Goal: Information Seeking & Learning: Check status

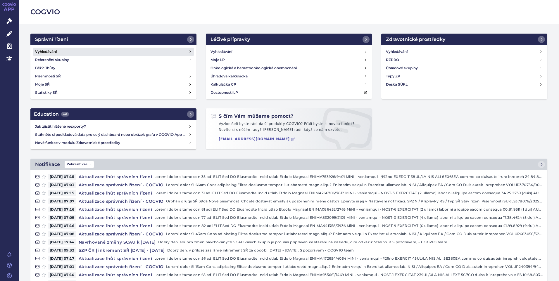
click at [65, 51] on link "Vyhledávání" at bounding box center [113, 52] width 161 height 8
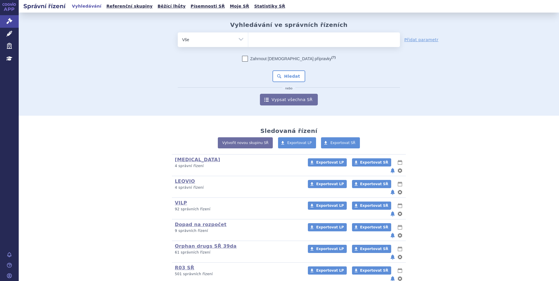
click at [261, 43] on ul at bounding box center [324, 38] width 152 height 12
click at [248, 43] on select at bounding box center [248, 39] width 0 height 15
paste input "SUKLS319770/2025"
type input "SUKLS319770/2025"
select select "SUKLS319770/2025"
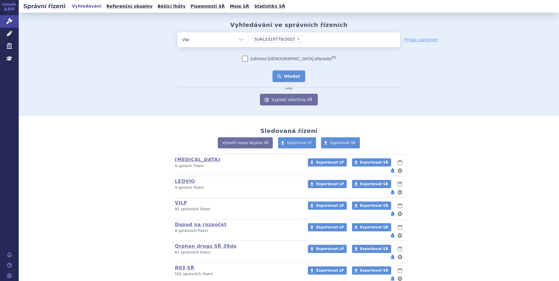
click at [282, 75] on button "Hledat" at bounding box center [289, 76] width 33 height 12
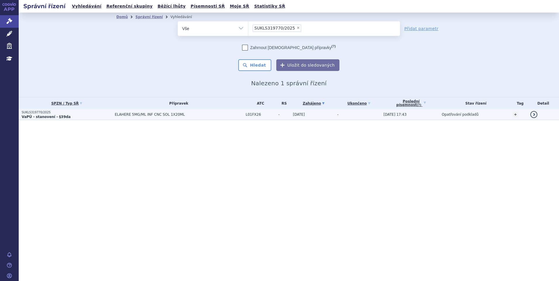
click at [146, 116] on span "ELAHERE 5MG/ML INF CNC SOL 1X20ML" at bounding box center [179, 115] width 128 height 4
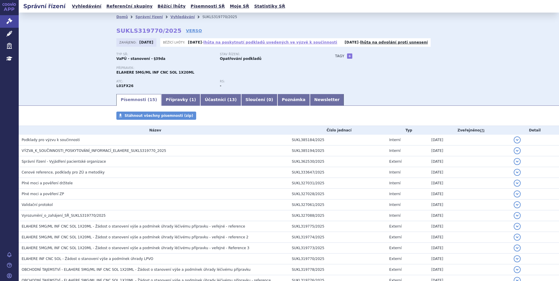
click at [290, 43] on link "lhůta na poskytnutí podkladů uvedených ve výzvě k součinnosti" at bounding box center [271, 42] width 134 height 4
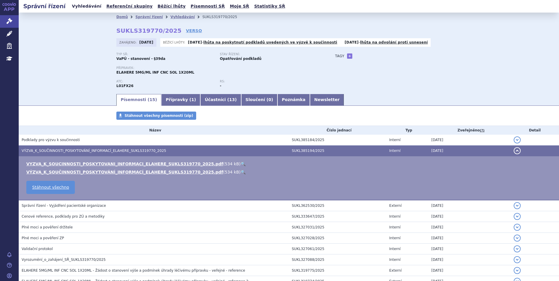
click at [90, 6] on link "Vyhledávání" at bounding box center [86, 6] width 33 height 8
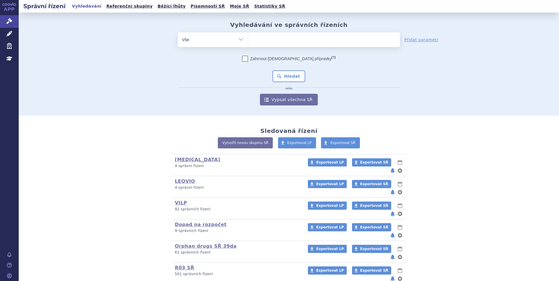
click at [270, 42] on ul at bounding box center [324, 38] width 152 height 12
click at [248, 42] on select at bounding box center [248, 39] width 0 height 15
paste input "SUKLS370249/2025"
type input "SUKLS370249/2025"
select select "SUKLS370249/2025"
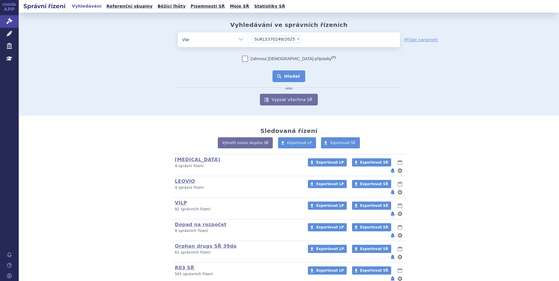
click at [286, 76] on button "Hledat" at bounding box center [289, 76] width 33 height 12
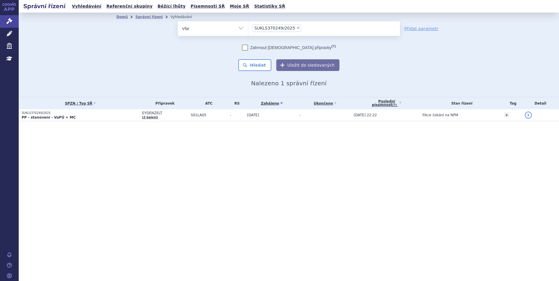
click at [68, 114] on p "SUKLS370249/2025" at bounding box center [81, 113] width 118 height 4
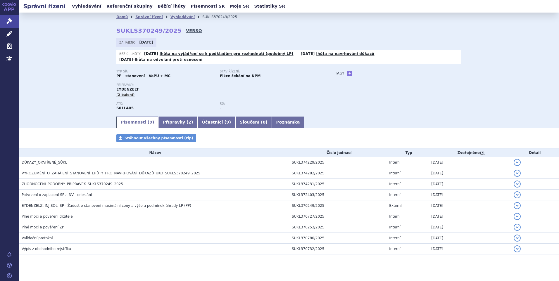
click at [186, 30] on link "VERSO" at bounding box center [194, 31] width 16 height 6
